Goal: Find specific page/section: Find specific page/section

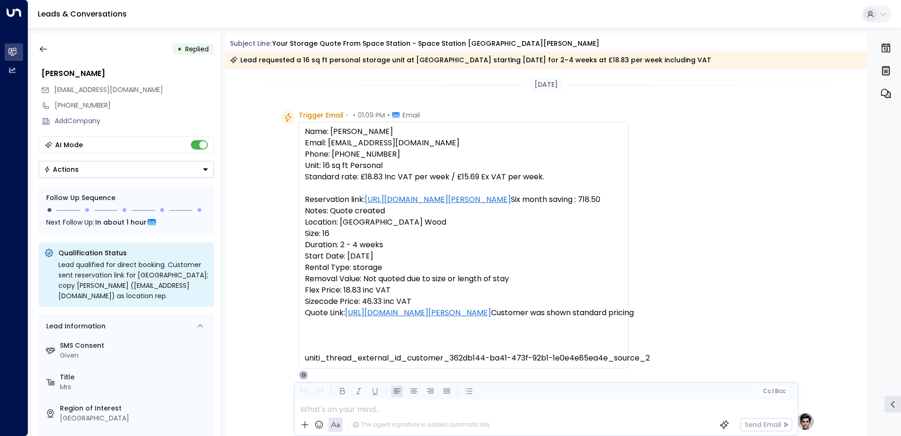
scroll to position [25, 0]
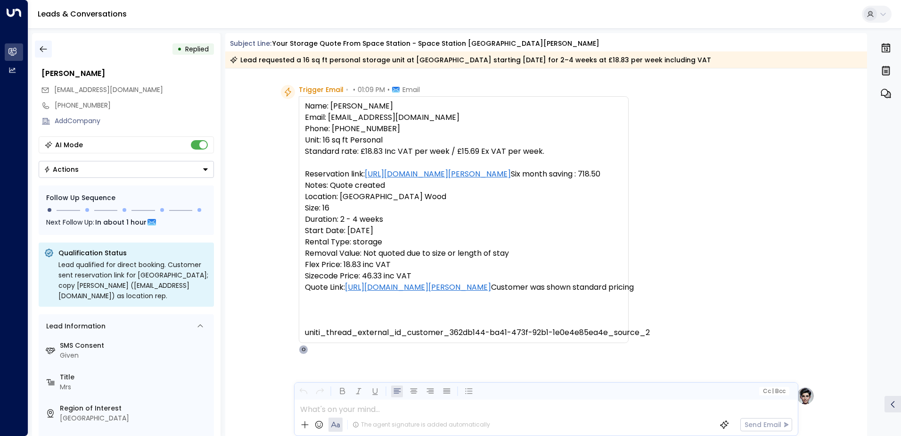
click at [37, 51] on button "button" at bounding box center [43, 49] width 17 height 17
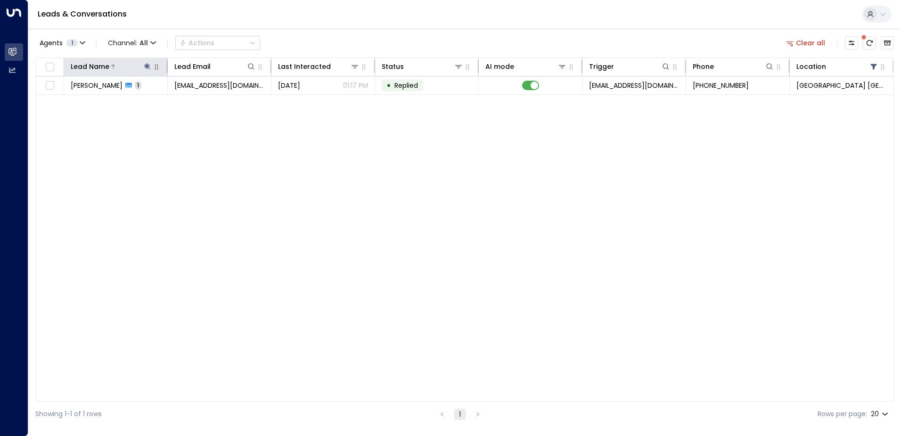
click at [148, 63] on icon at bounding box center [148, 67] width 8 height 8
click at [206, 103] on icon "button" at bounding box center [207, 101] width 6 height 6
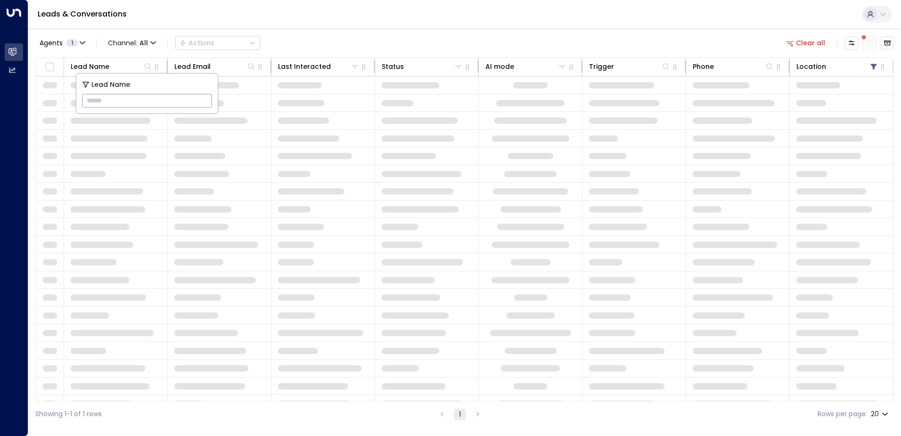
click at [125, 101] on input "text" at bounding box center [147, 100] width 130 height 17
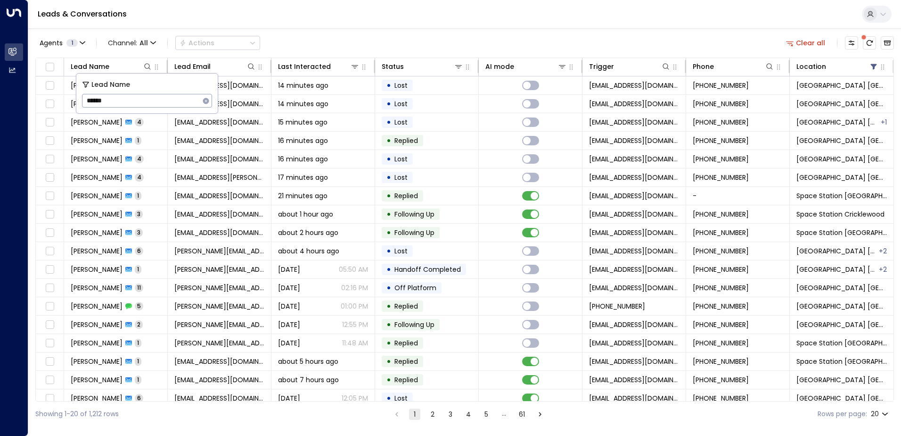
type input "******"
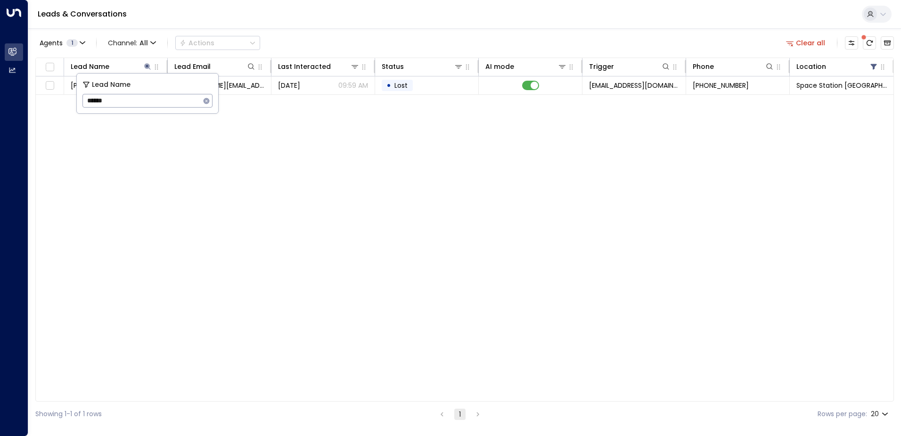
click at [345, 38] on div "Agents 1 Channel: All Actions Clear all" at bounding box center [464, 43] width 859 height 20
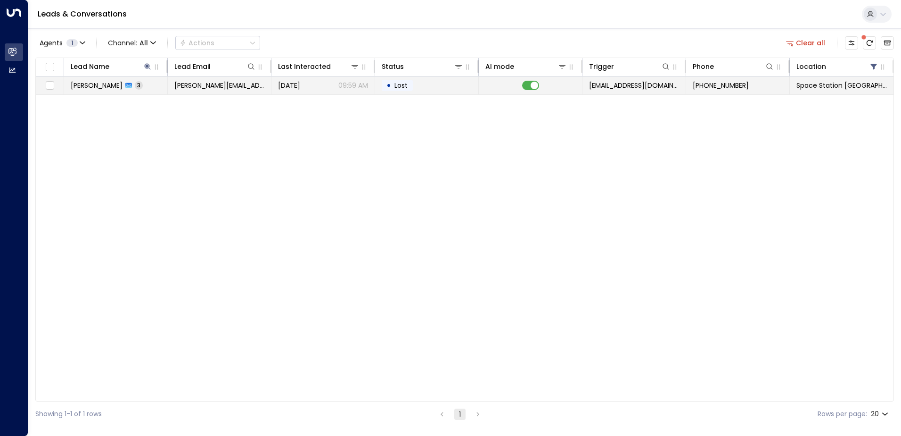
click at [300, 87] on span "[DATE]" at bounding box center [289, 85] width 22 height 9
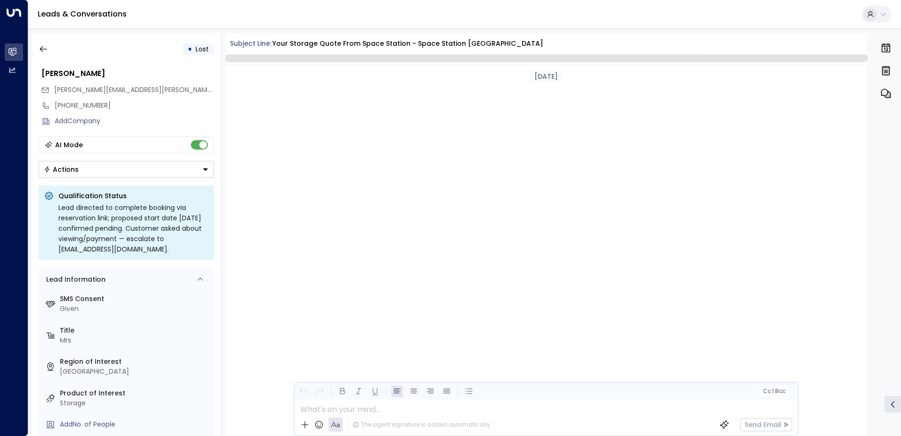
scroll to position [853, 0]
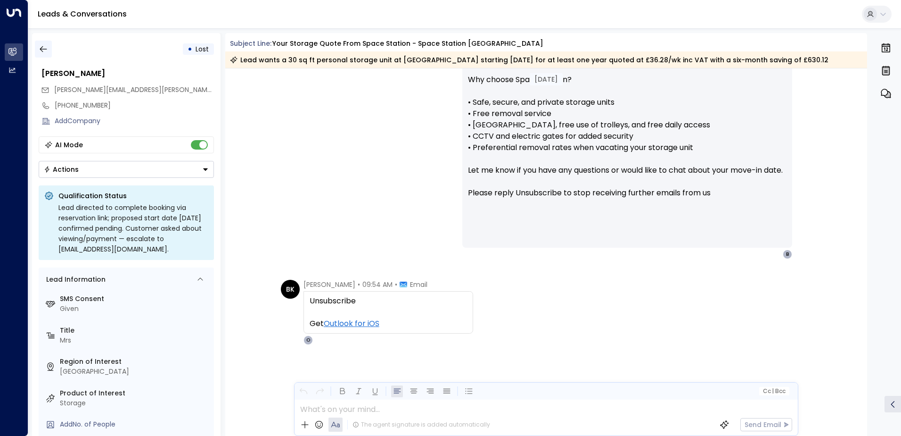
click at [41, 49] on icon "button" at bounding box center [43, 49] width 7 height 6
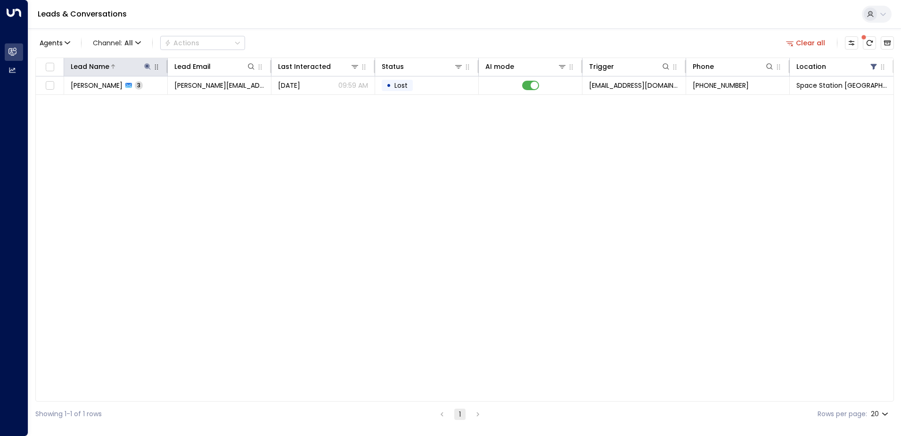
click at [147, 65] on icon at bounding box center [147, 66] width 6 height 6
click at [206, 99] on icon "button" at bounding box center [207, 101] width 6 height 6
click at [184, 99] on input "text" at bounding box center [147, 100] width 130 height 17
type input "******"
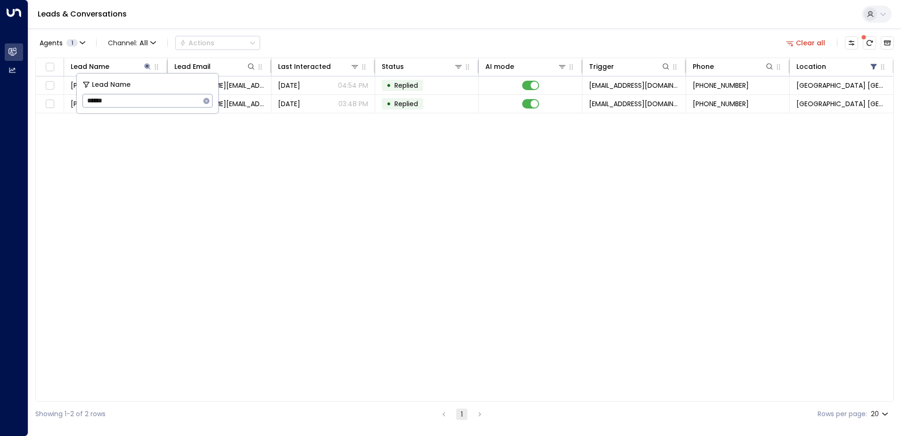
click at [404, 23] on div "Leads & Conversations" at bounding box center [464, 14] width 873 height 29
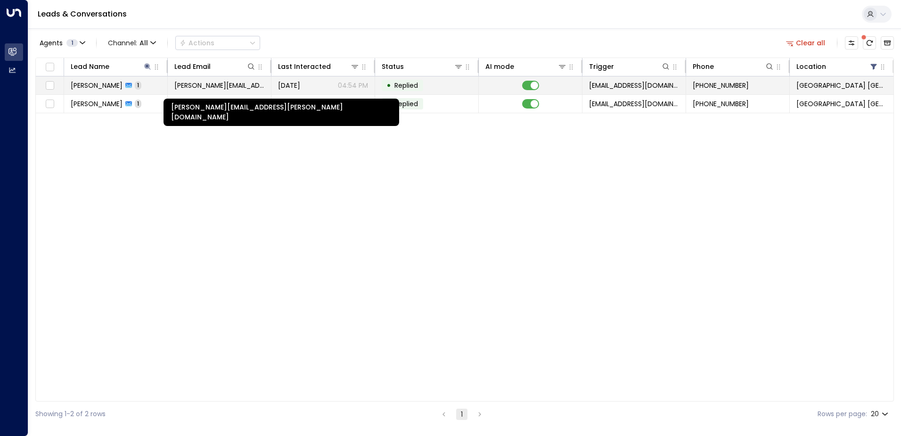
click at [178, 84] on span "[PERSON_NAME][EMAIL_ADDRESS][PERSON_NAME][DOMAIN_NAME]" at bounding box center [219, 85] width 90 height 9
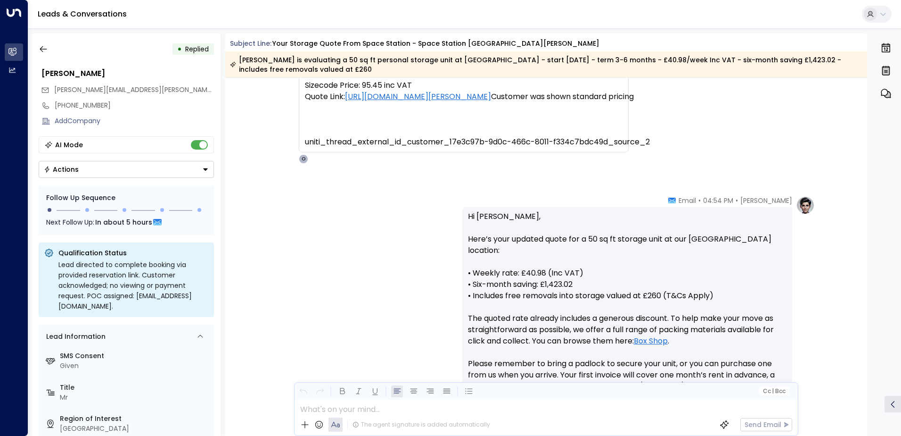
scroll to position [61, 0]
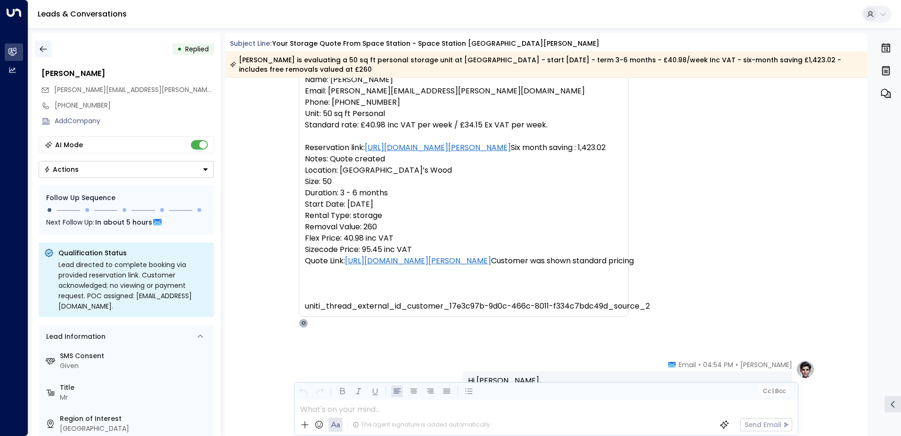
click at [48, 51] on button "button" at bounding box center [43, 49] width 17 height 17
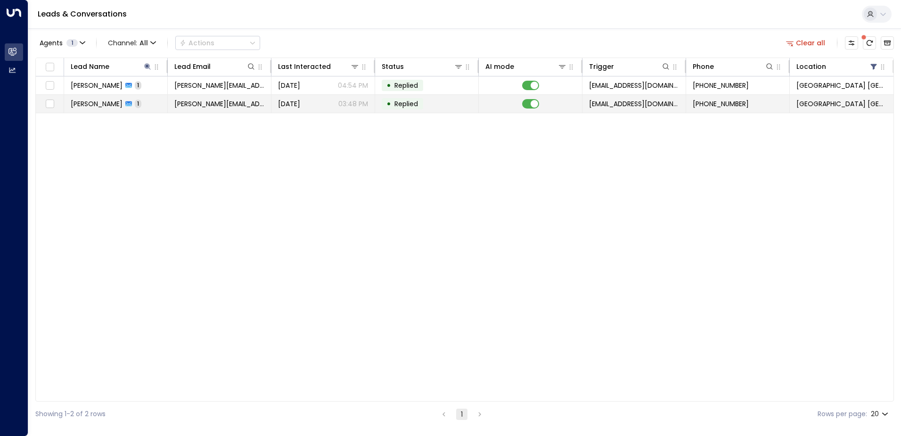
click at [139, 99] on td "[PERSON_NAME] 1" at bounding box center [116, 104] width 104 height 18
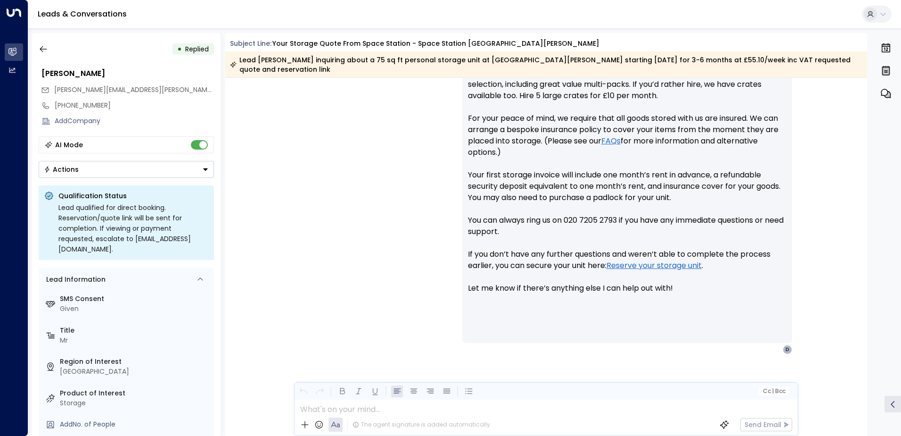
scroll to position [233, 0]
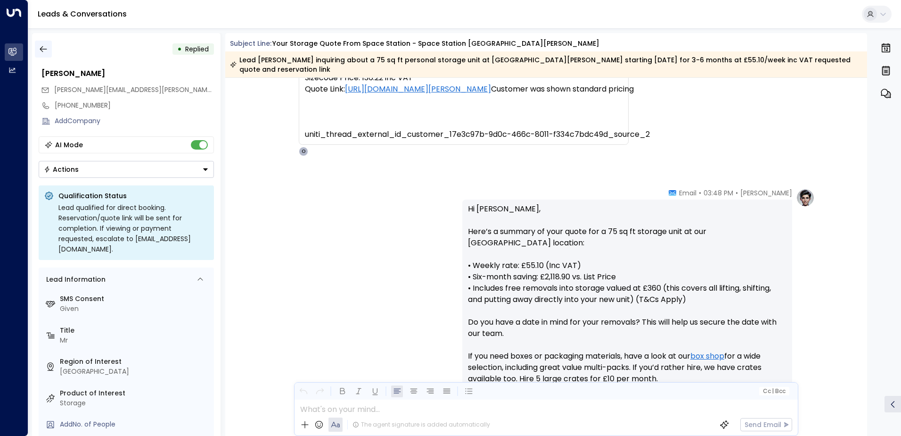
click at [45, 48] on icon "button" at bounding box center [43, 48] width 9 height 9
